Goal: Find specific page/section: Find specific page/section

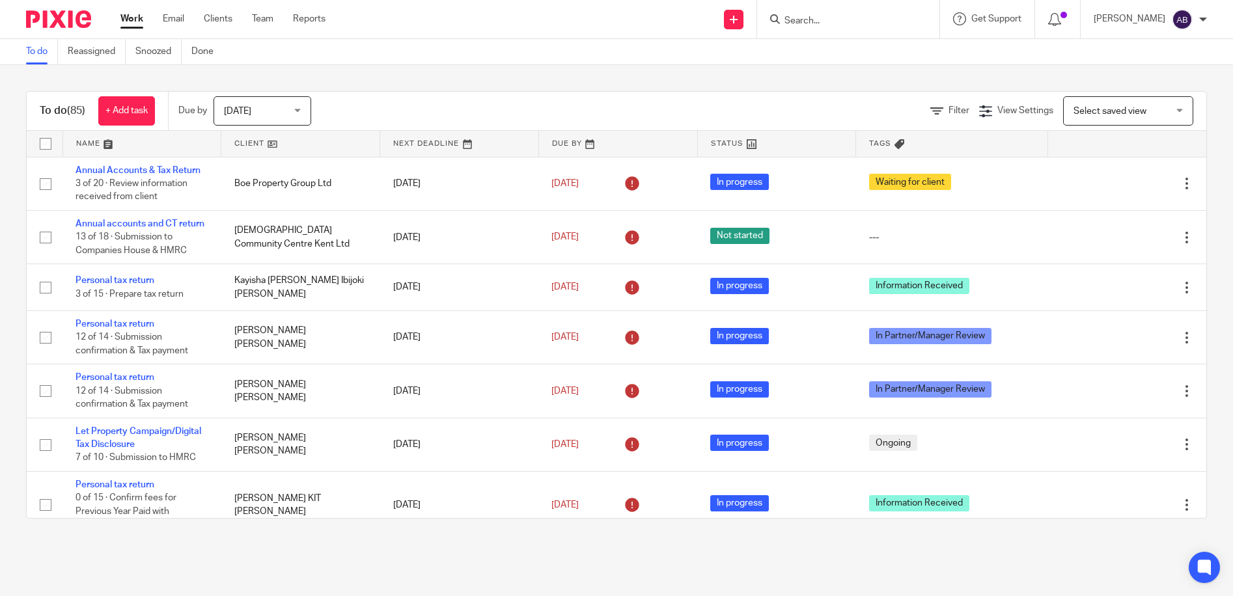
drag, startPoint x: 0, startPoint y: 0, endPoint x: 834, endPoint y: 20, distance: 834.3
click at [834, 20] on input "Search" at bounding box center [841, 22] width 117 height 12
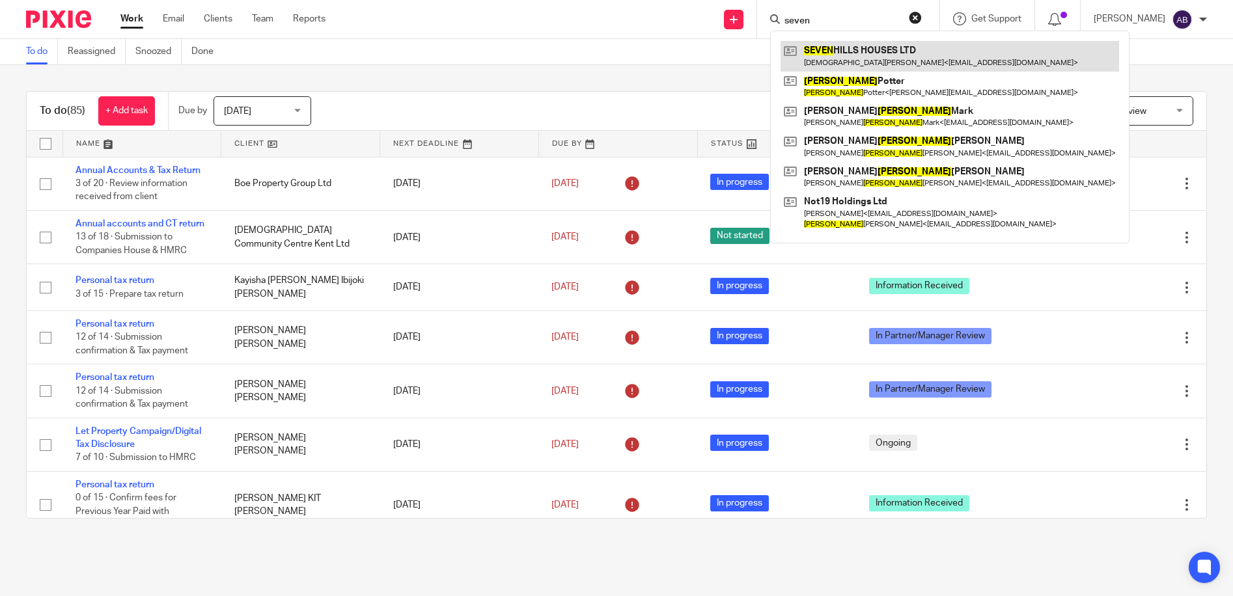
type input "seven"
click at [908, 45] on link at bounding box center [950, 56] width 339 height 30
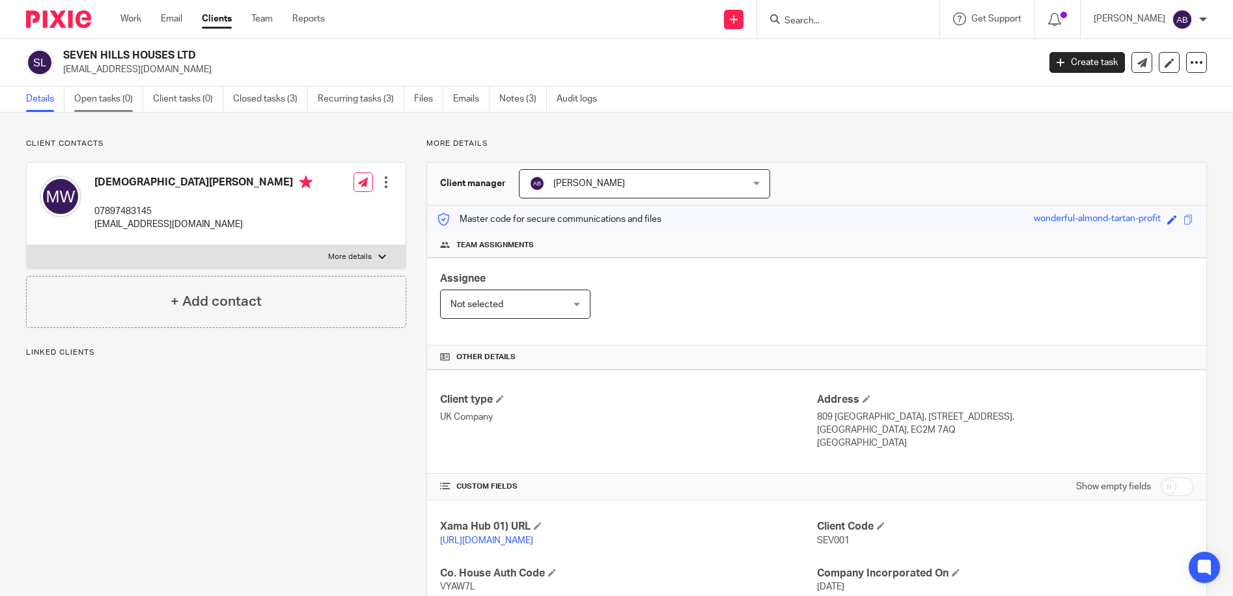
click at [105, 95] on link "Open tasks (0)" at bounding box center [108, 99] width 69 height 25
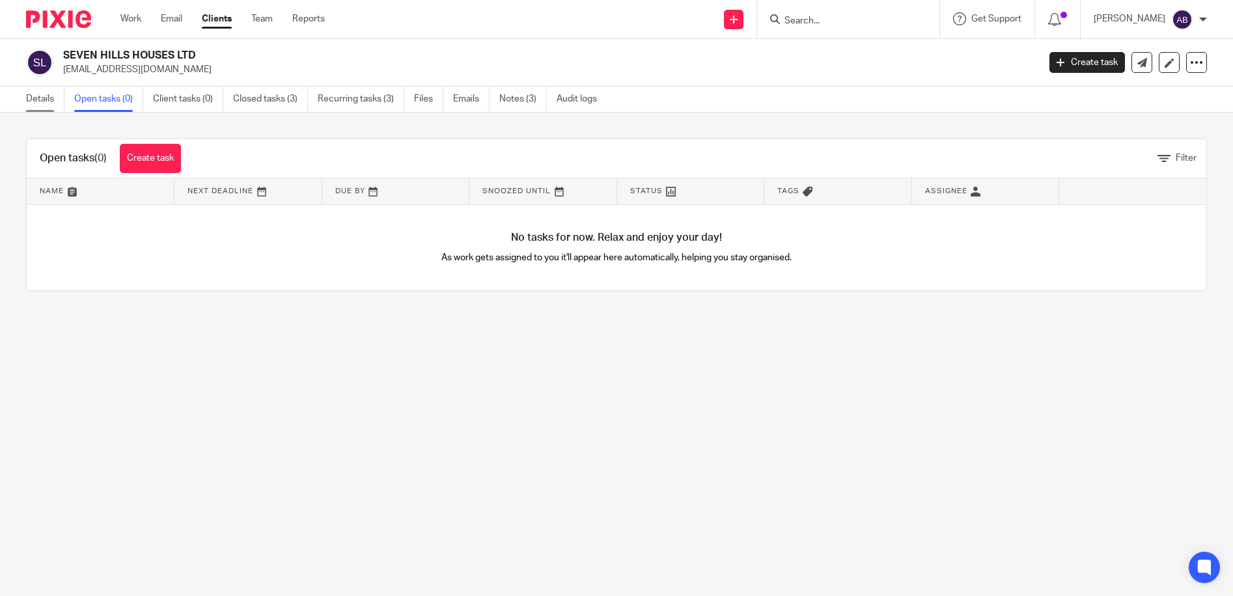
click at [37, 98] on link "Details" at bounding box center [45, 99] width 38 height 25
